Goal: Use online tool/utility: Utilize a website feature to perform a specific function

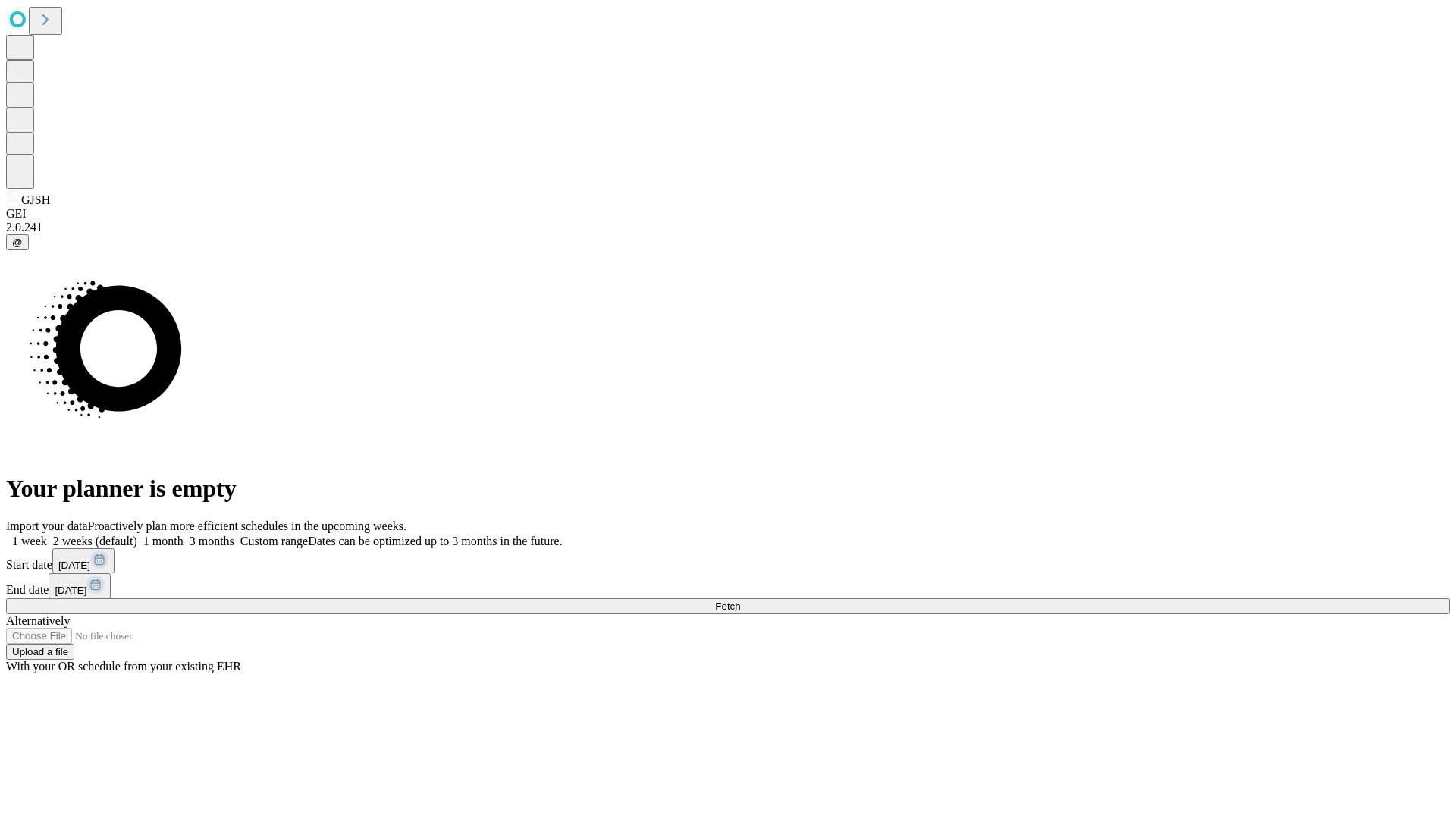
click at [740, 601] on span "Fetch" at bounding box center [727, 607] width 25 height 12
